Goal: Information Seeking & Learning: Learn about a topic

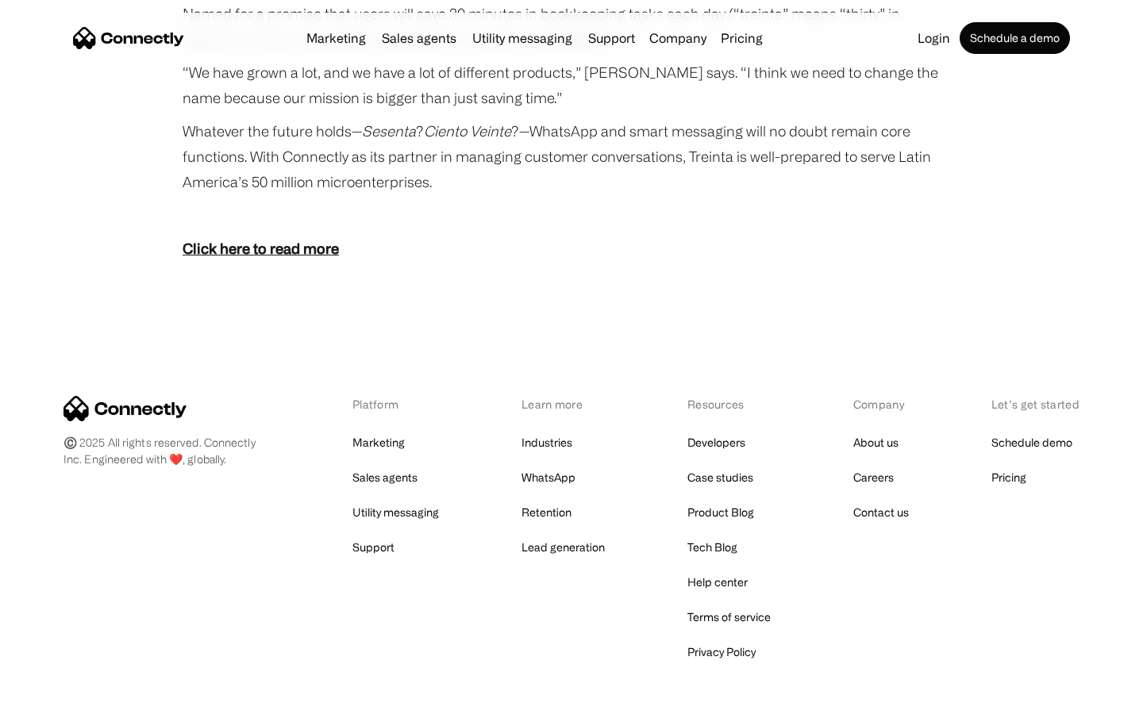
scroll to position [2921, 0]
